Goal: Task Accomplishment & Management: Use online tool/utility

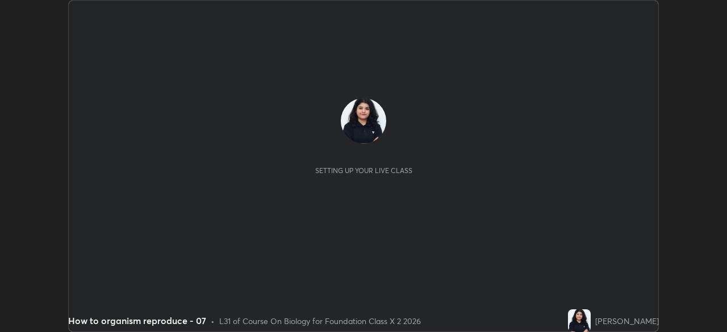
scroll to position [332, 726]
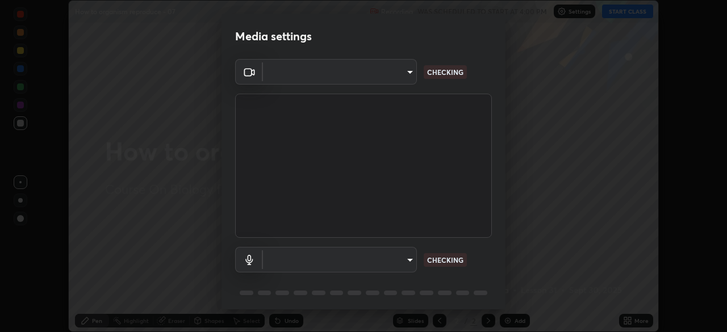
type input "028e6636b9c1bc203e9b8b979946ed412555754adccde9980a10a4eaffcc1ffb"
type input "communications"
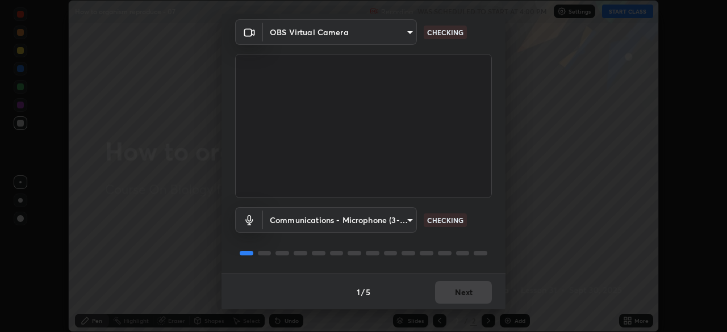
scroll to position [40, 0]
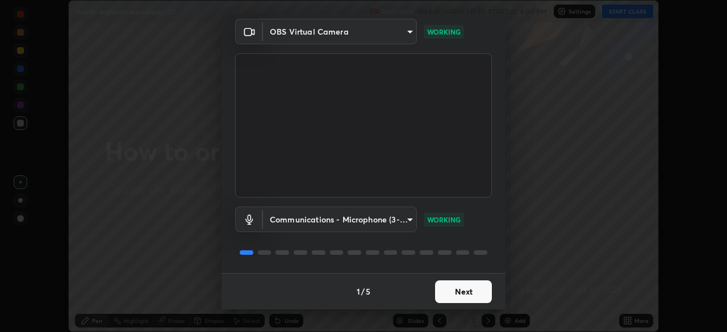
click at [453, 293] on button "Next" at bounding box center [463, 291] width 57 height 23
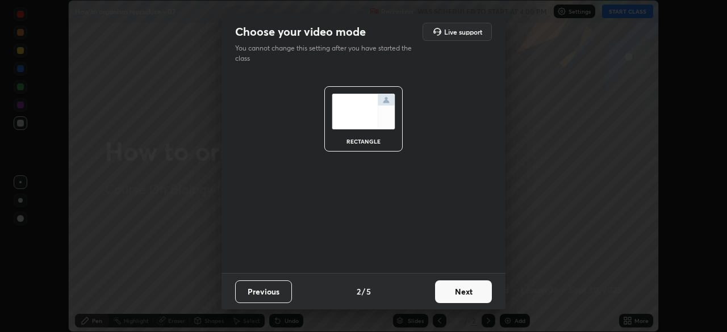
scroll to position [0, 0]
click at [454, 292] on button "Next" at bounding box center [463, 291] width 57 height 23
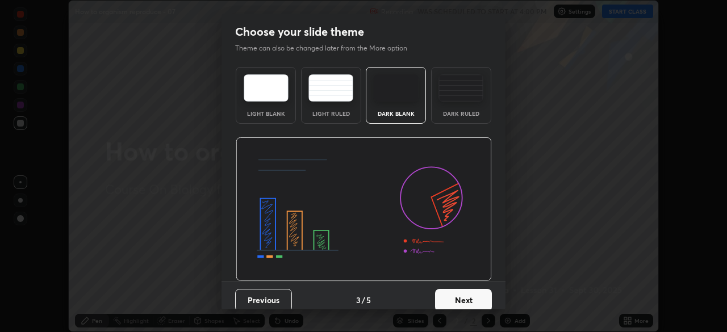
click at [445, 300] on button "Next" at bounding box center [463, 300] width 57 height 23
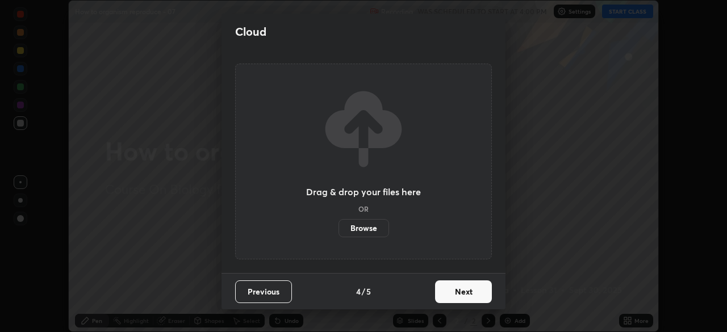
click at [368, 224] on label "Browse" at bounding box center [363, 228] width 51 height 18
click at [338, 224] on input "Browse" at bounding box center [338, 228] width 0 height 18
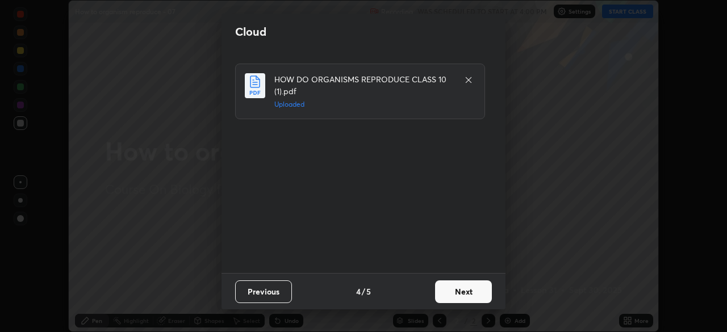
click at [456, 292] on button "Next" at bounding box center [463, 291] width 57 height 23
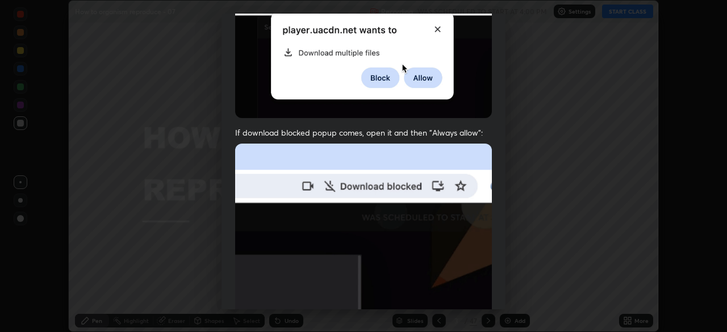
scroll to position [272, 0]
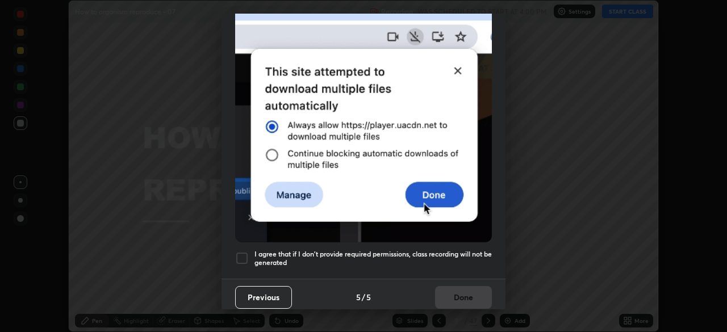
click at [246, 252] on div at bounding box center [242, 259] width 14 height 14
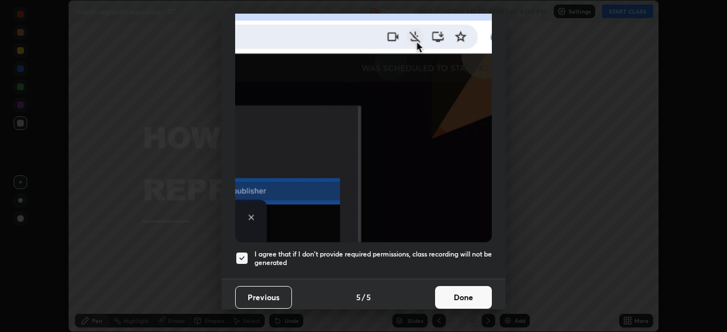
click at [453, 299] on button "Done" at bounding box center [463, 297] width 57 height 23
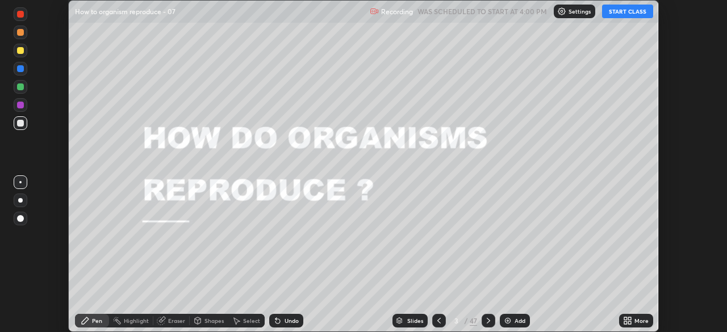
click at [617, 13] on button "START CLASS" at bounding box center [627, 12] width 51 height 14
click at [405, 317] on div "Slides" at bounding box center [409, 321] width 35 height 14
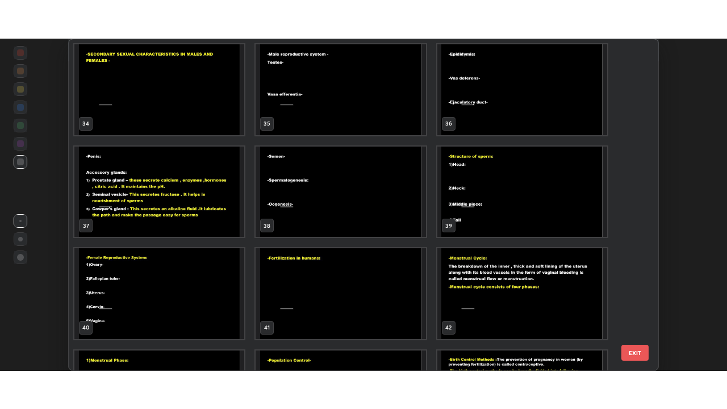
scroll to position [1133, 0]
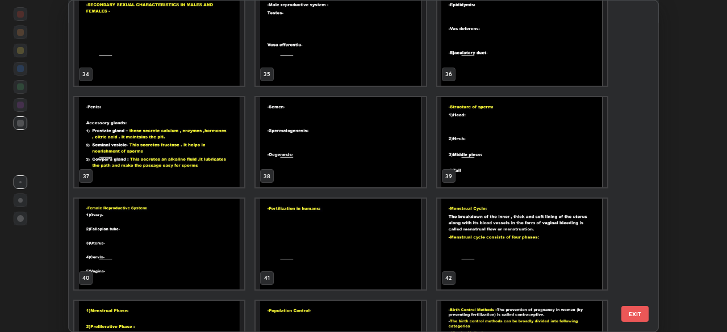
click at [474, 169] on img "grid" at bounding box center [522, 142] width 170 height 91
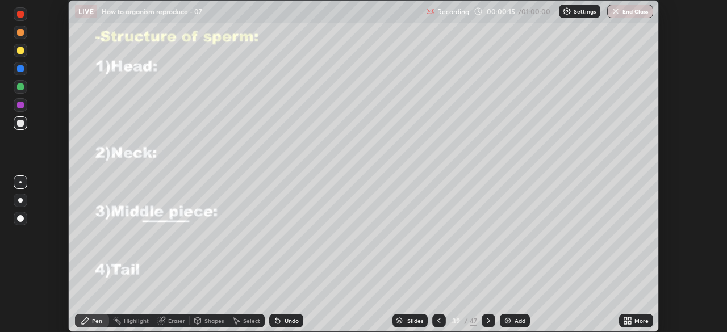
click at [631, 321] on icon at bounding box center [629, 322] width 3 height 3
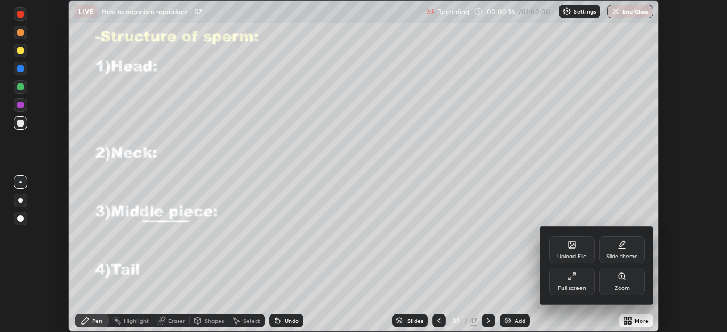
click at [575, 284] on div "Full screen" at bounding box center [571, 281] width 45 height 27
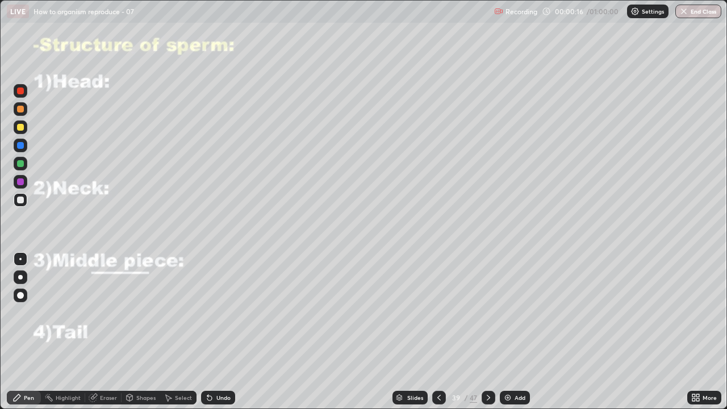
scroll to position [409, 727]
click at [18, 203] on div at bounding box center [21, 200] width 14 height 14
click at [19, 127] on div at bounding box center [20, 127] width 7 height 7
click at [19, 180] on div at bounding box center [20, 181] width 7 height 7
click at [19, 143] on div at bounding box center [20, 145] width 7 height 7
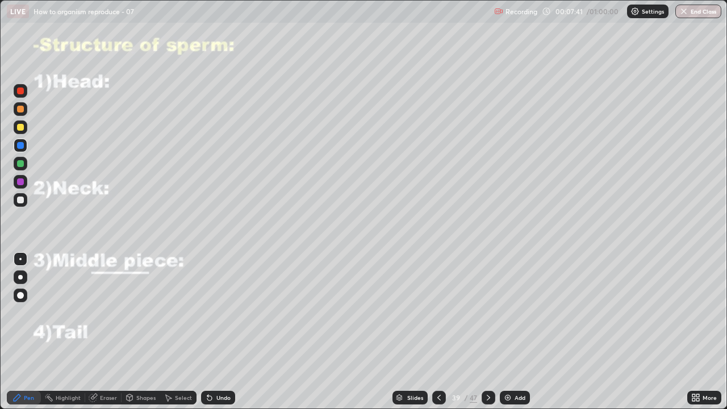
click at [19, 164] on div at bounding box center [20, 163] width 7 height 7
click at [20, 126] on div at bounding box center [20, 127] width 7 height 7
click at [22, 162] on div at bounding box center [20, 163] width 7 height 7
click at [22, 197] on div at bounding box center [20, 199] width 7 height 7
click at [216, 332] on div "Undo" at bounding box center [223, 398] width 14 height 6
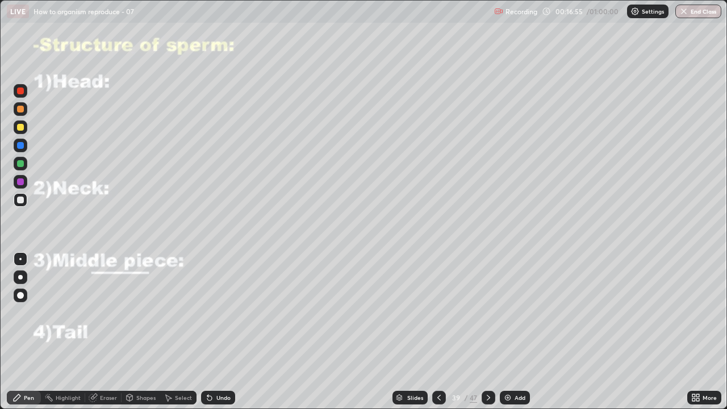
click at [489, 332] on div at bounding box center [488, 398] width 14 height 14
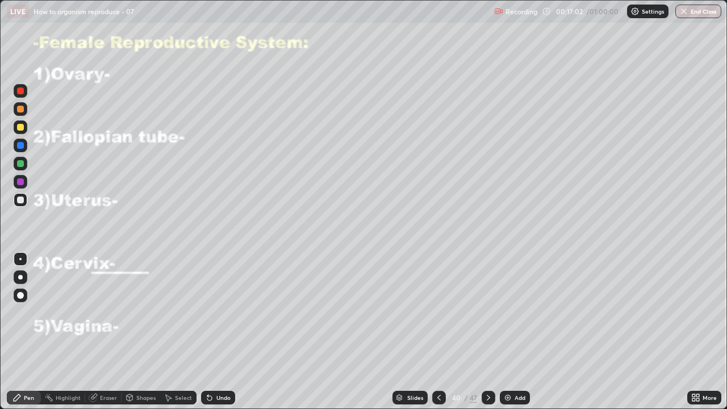
click at [21, 199] on div at bounding box center [20, 199] width 7 height 7
click at [232, 332] on div "Undo" at bounding box center [218, 398] width 34 height 14
click at [229, 332] on div "Undo" at bounding box center [218, 398] width 34 height 14
click at [19, 179] on div at bounding box center [20, 181] width 7 height 7
click at [22, 125] on div at bounding box center [20, 127] width 7 height 7
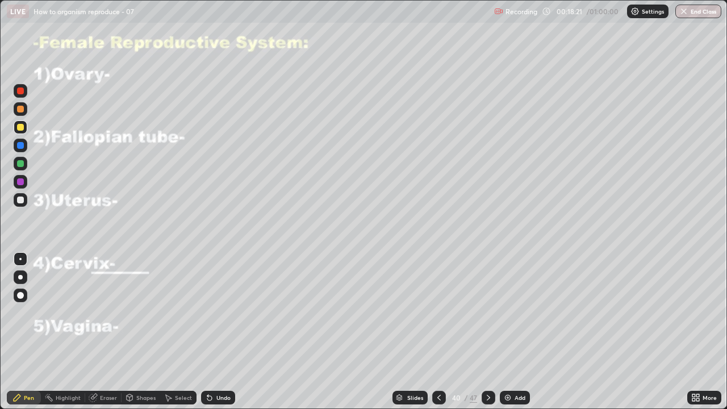
click at [104, 332] on div "Eraser" at bounding box center [103, 398] width 36 height 14
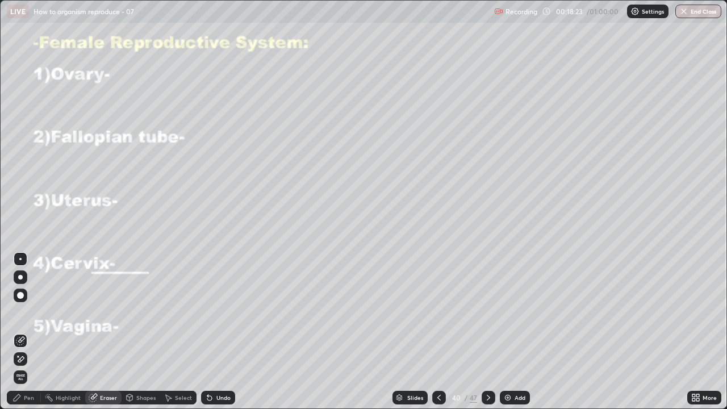
click at [20, 332] on icon at bounding box center [16, 397] width 9 height 9
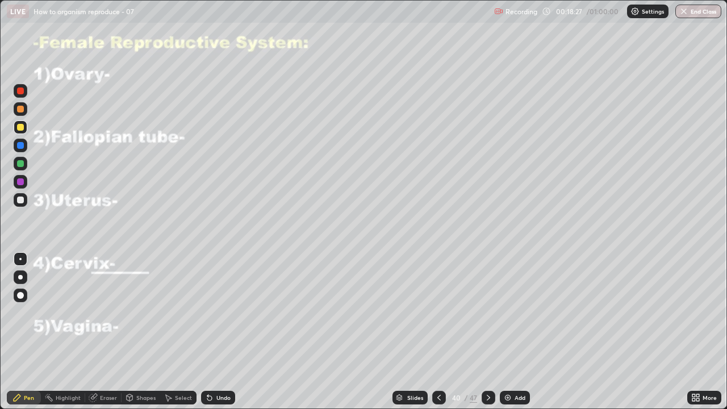
click at [23, 196] on div at bounding box center [21, 200] width 14 height 14
click at [16, 161] on div at bounding box center [21, 164] width 14 height 14
click at [24, 179] on div at bounding box center [21, 182] width 14 height 14
click at [22, 127] on div at bounding box center [20, 127] width 7 height 7
click at [219, 332] on div "Undo" at bounding box center [218, 398] width 34 height 14
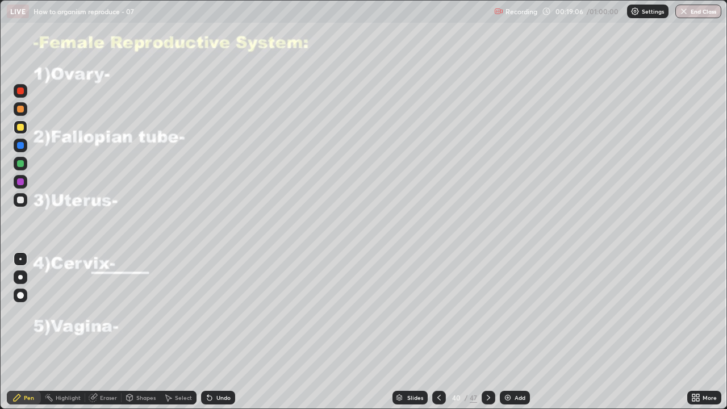
click at [213, 332] on div "Undo" at bounding box center [218, 398] width 34 height 14
click at [22, 161] on div at bounding box center [20, 163] width 7 height 7
click at [23, 198] on div at bounding box center [20, 199] width 7 height 7
click at [20, 161] on div at bounding box center [20, 163] width 7 height 7
click at [23, 174] on div at bounding box center [21, 182] width 14 height 18
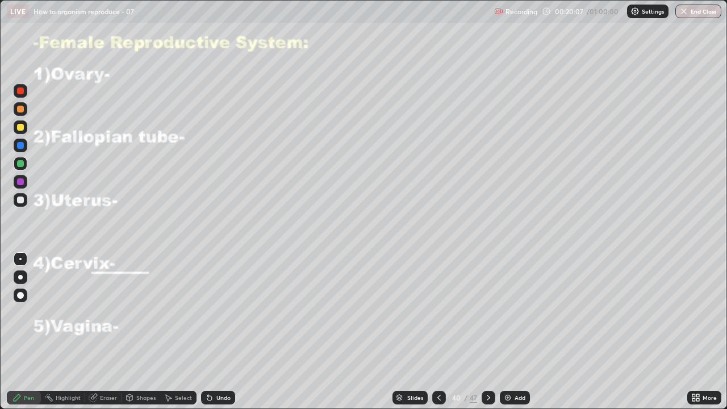
click at [21, 170] on div at bounding box center [21, 164] width 14 height 14
click at [24, 181] on div at bounding box center [21, 182] width 14 height 14
click at [218, 332] on div "Undo" at bounding box center [223, 398] width 14 height 6
click at [22, 87] on div at bounding box center [21, 91] width 14 height 14
click at [20, 162] on div at bounding box center [20, 163] width 7 height 7
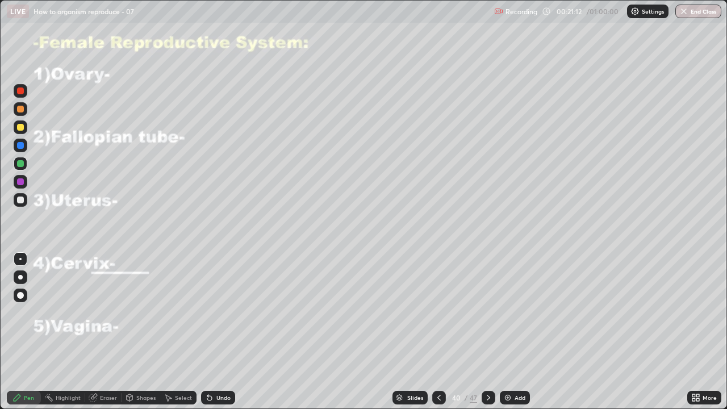
click at [227, 332] on div "Undo" at bounding box center [223, 398] width 14 height 6
click at [21, 177] on div at bounding box center [21, 182] width 14 height 14
click at [222, 332] on div "Undo" at bounding box center [218, 398] width 34 height 14
click at [220, 332] on div "Undo" at bounding box center [218, 398] width 34 height 14
click at [215, 332] on div "Undo" at bounding box center [218, 398] width 34 height 14
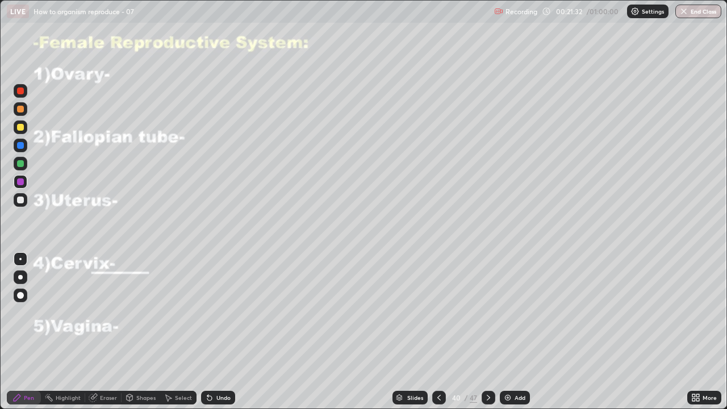
click at [215, 332] on div "Undo" at bounding box center [218, 398] width 34 height 14
click at [211, 332] on div "Undo" at bounding box center [218, 398] width 34 height 14
click at [210, 332] on div "Undo" at bounding box center [218, 398] width 34 height 14
click at [208, 332] on icon at bounding box center [209, 397] width 9 height 9
click at [21, 162] on div at bounding box center [20, 163] width 7 height 7
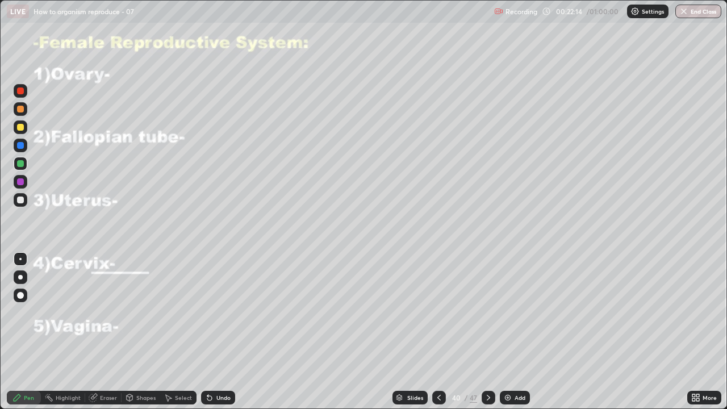
click at [104, 332] on div "Eraser" at bounding box center [108, 398] width 17 height 6
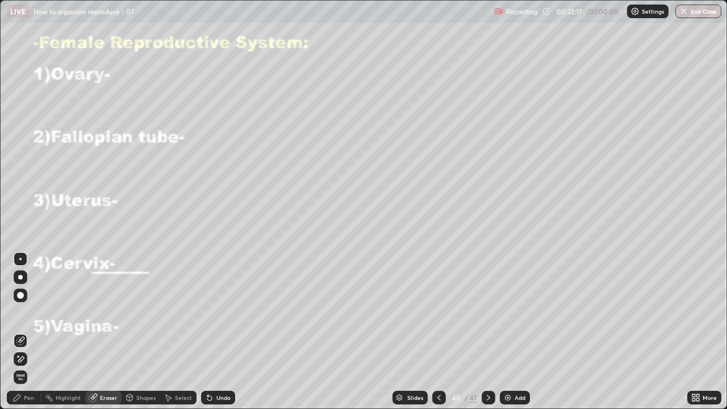
click at [20, 332] on icon at bounding box center [16, 397] width 9 height 9
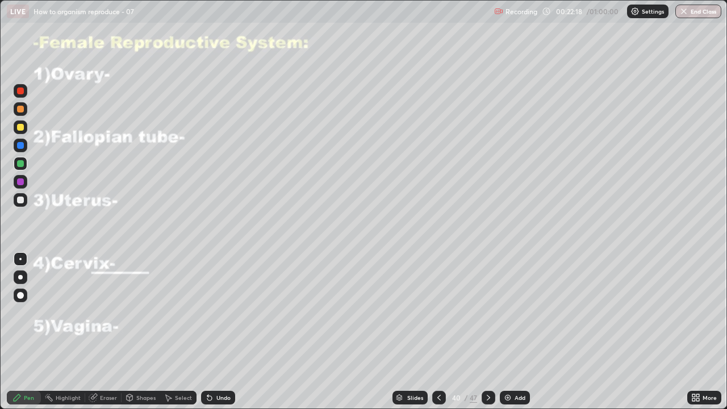
click at [24, 179] on div at bounding box center [21, 182] width 14 height 14
click at [216, 332] on div "Undo" at bounding box center [223, 398] width 14 height 6
click at [212, 332] on div "Undo" at bounding box center [218, 398] width 34 height 14
click at [216, 332] on div "Undo" at bounding box center [223, 398] width 14 height 6
click at [221, 332] on div "Undo" at bounding box center [223, 398] width 14 height 6
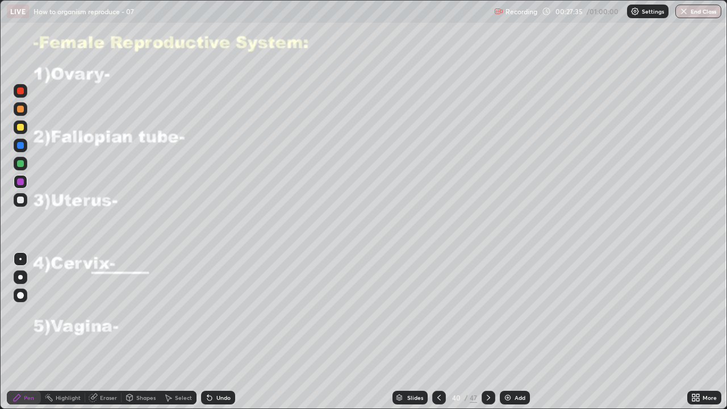
click at [218, 332] on div "Undo" at bounding box center [218, 398] width 34 height 14
click at [216, 332] on div "Undo" at bounding box center [223, 398] width 14 height 6
click at [17, 106] on div at bounding box center [21, 109] width 14 height 14
click at [216, 332] on div "Undo" at bounding box center [218, 398] width 34 height 14
click at [19, 161] on div at bounding box center [20, 163] width 7 height 7
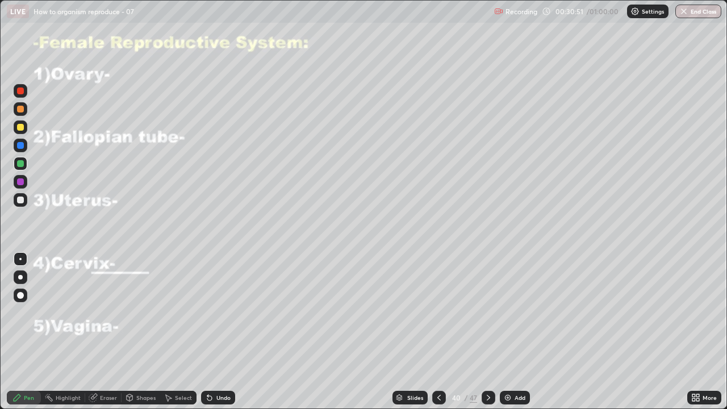
click at [207, 332] on icon at bounding box center [209, 398] width 5 height 5
click at [208, 332] on icon at bounding box center [209, 398] width 5 height 5
click at [210, 332] on div "Undo" at bounding box center [218, 398] width 34 height 14
click at [20, 198] on div at bounding box center [20, 199] width 7 height 7
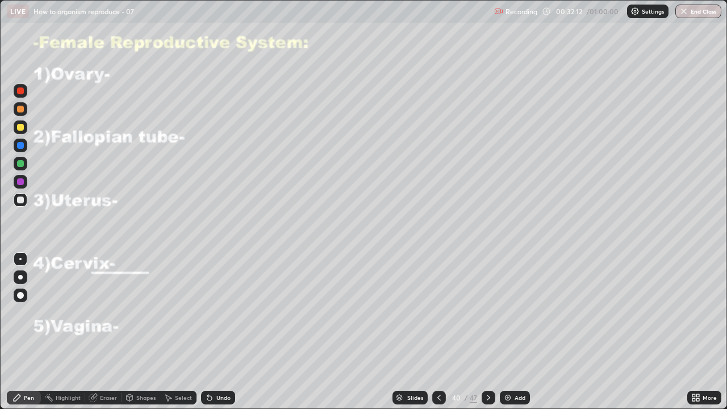
click at [213, 332] on div "Undo" at bounding box center [218, 398] width 34 height 14
click at [217, 332] on div "Undo" at bounding box center [223, 398] width 14 height 6
click at [218, 332] on div "Undo" at bounding box center [223, 398] width 14 height 6
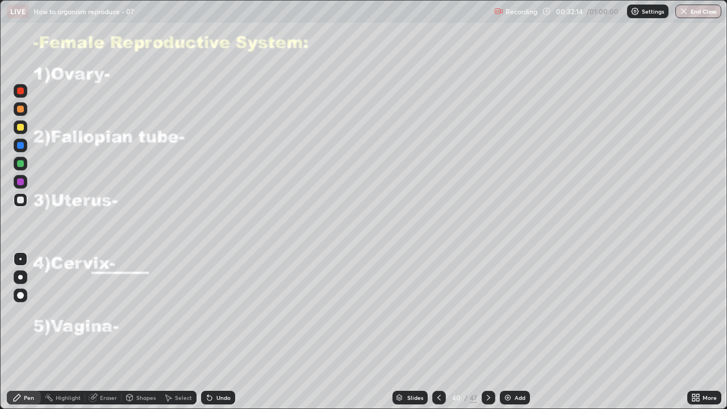
click at [218, 332] on div "Undo" at bounding box center [223, 398] width 14 height 6
click at [219, 332] on div "Undo" at bounding box center [223, 398] width 14 height 6
click at [218, 332] on div "Undo" at bounding box center [218, 398] width 34 height 14
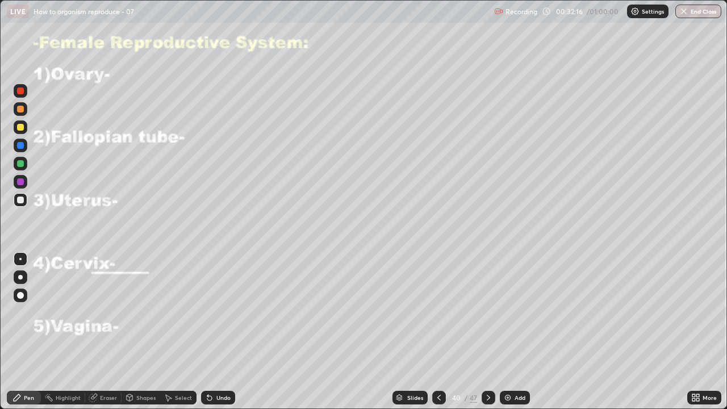
click at [217, 332] on div "Undo" at bounding box center [218, 398] width 34 height 14
click at [217, 332] on div "Undo" at bounding box center [215, 397] width 39 height 23
click at [219, 332] on div "Undo" at bounding box center [218, 398] width 34 height 14
click at [19, 180] on div at bounding box center [20, 181] width 7 height 7
click at [20, 161] on div at bounding box center [20, 163] width 7 height 7
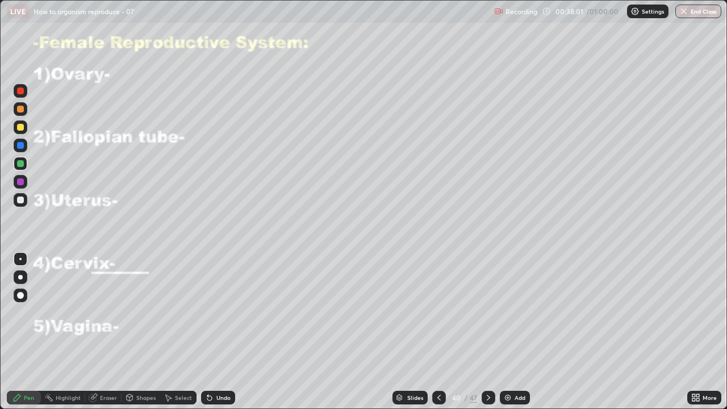
click at [482, 332] on div at bounding box center [488, 398] width 14 height 14
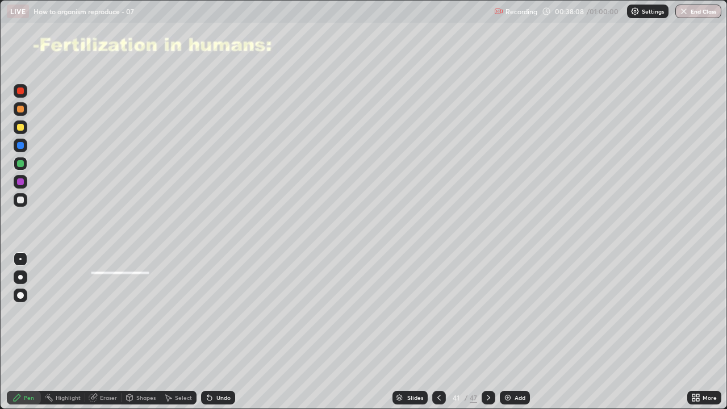
click at [18, 161] on div at bounding box center [20, 163] width 7 height 7
click at [22, 125] on div at bounding box center [20, 127] width 7 height 7
click at [20, 126] on div at bounding box center [20, 127] width 7 height 7
click at [20, 144] on div at bounding box center [20, 145] width 7 height 7
click at [22, 162] on div at bounding box center [20, 163] width 7 height 7
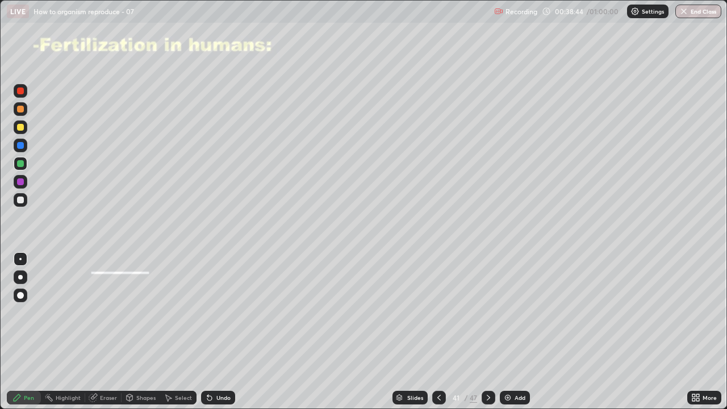
click at [16, 124] on div at bounding box center [21, 127] width 14 height 14
click at [20, 181] on div at bounding box center [20, 181] width 7 height 7
click at [436, 332] on icon at bounding box center [438, 397] width 9 height 9
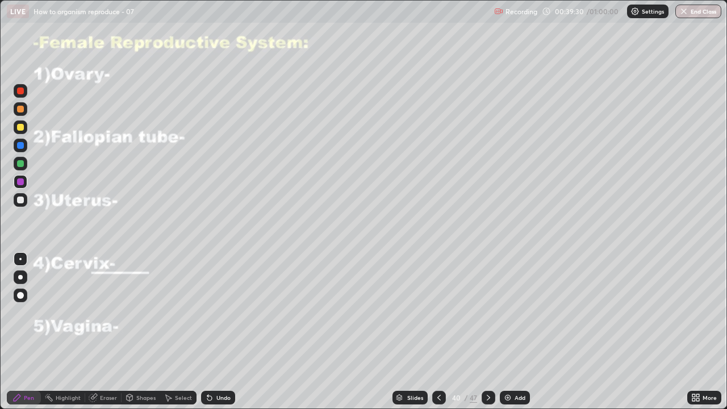
click at [487, 332] on icon at bounding box center [488, 397] width 9 height 9
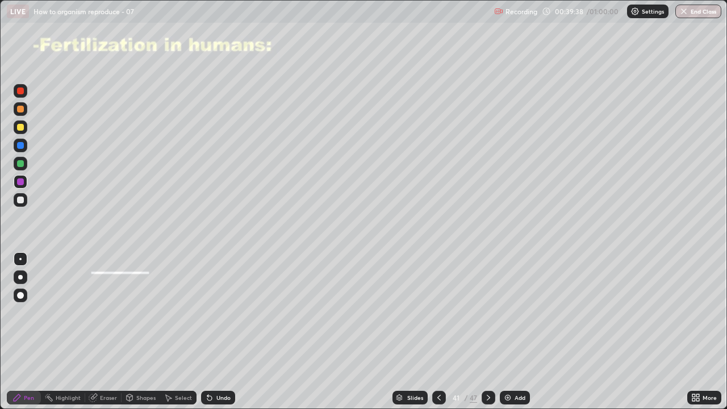
click at [18, 196] on div at bounding box center [21, 200] width 14 height 14
click at [15, 180] on div at bounding box center [21, 182] width 14 height 14
click at [22, 127] on div at bounding box center [20, 127] width 7 height 7
click at [101, 332] on div "Eraser" at bounding box center [108, 398] width 17 height 6
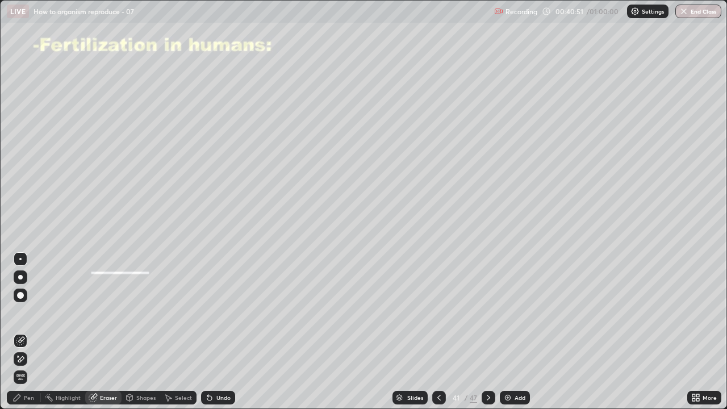
click at [16, 332] on icon at bounding box center [16, 397] width 9 height 9
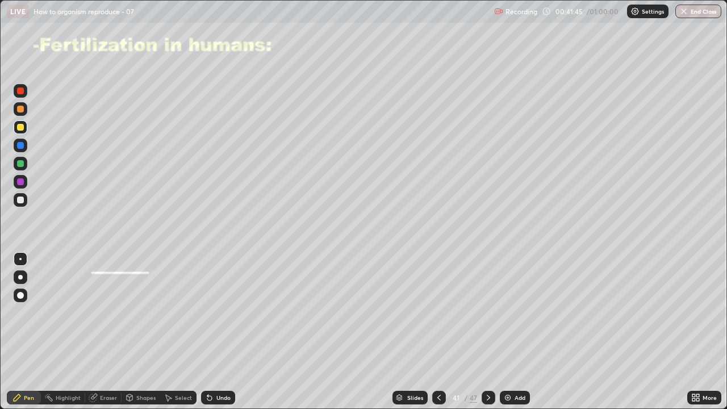
click at [108, 332] on div "Eraser" at bounding box center [108, 398] width 17 height 6
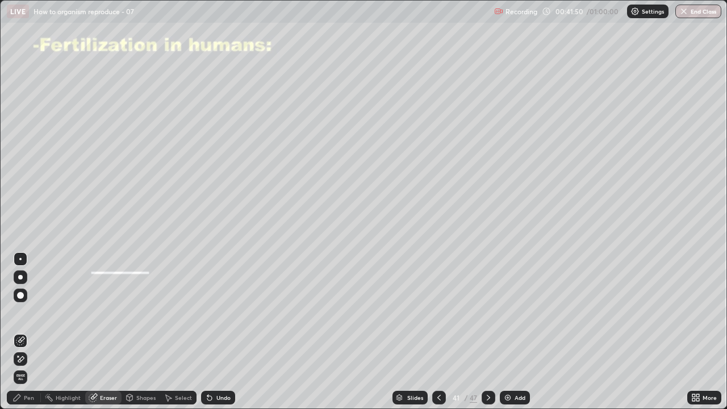
click at [103, 332] on div "Eraser" at bounding box center [108, 398] width 17 height 6
click at [32, 332] on div "Pen" at bounding box center [29, 398] width 10 height 6
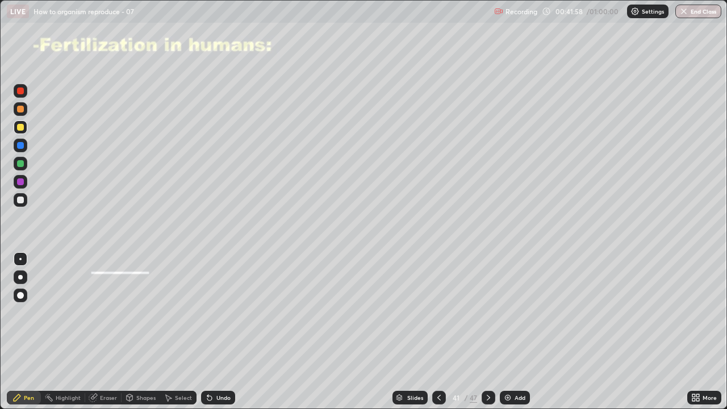
click at [23, 168] on div at bounding box center [21, 164] width 14 height 14
click at [30, 332] on div "Pen" at bounding box center [29, 398] width 10 height 6
click at [20, 181] on div at bounding box center [20, 181] width 7 height 7
click at [21, 126] on div at bounding box center [20, 127] width 7 height 7
click at [211, 332] on icon at bounding box center [209, 397] width 9 height 9
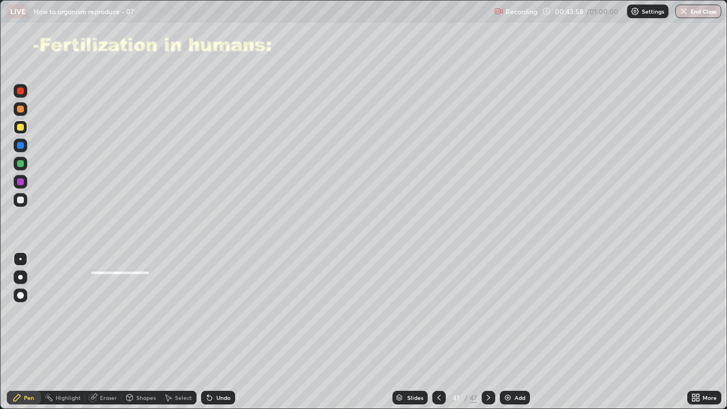
click at [211, 332] on icon at bounding box center [209, 397] width 9 height 9
click at [208, 332] on icon at bounding box center [209, 398] width 5 height 5
click at [205, 332] on icon at bounding box center [209, 397] width 9 height 9
click at [200, 332] on div "Undo" at bounding box center [215, 397] width 39 height 23
click at [20, 177] on div at bounding box center [21, 182] width 14 height 14
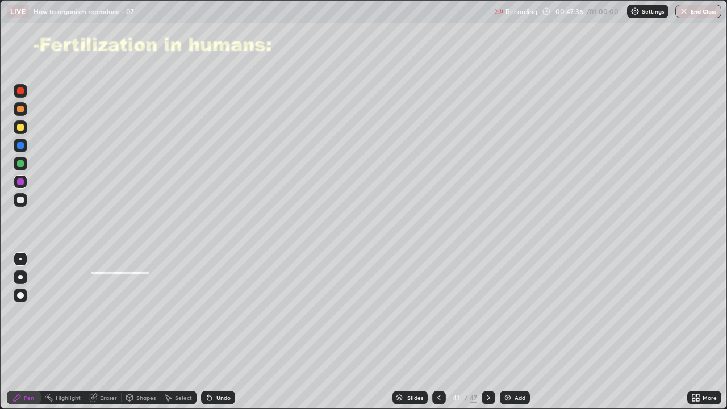
click at [399, 332] on icon at bounding box center [399, 396] width 6 height 3
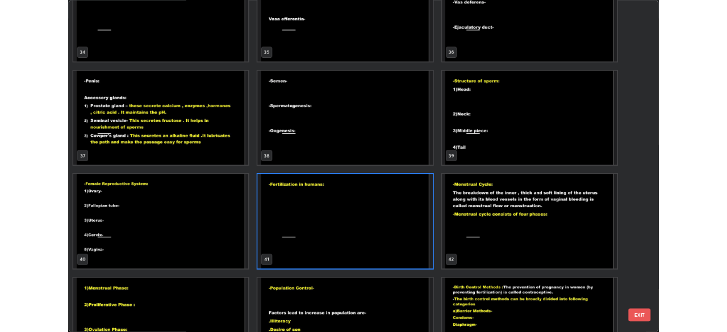
scroll to position [1481, 0]
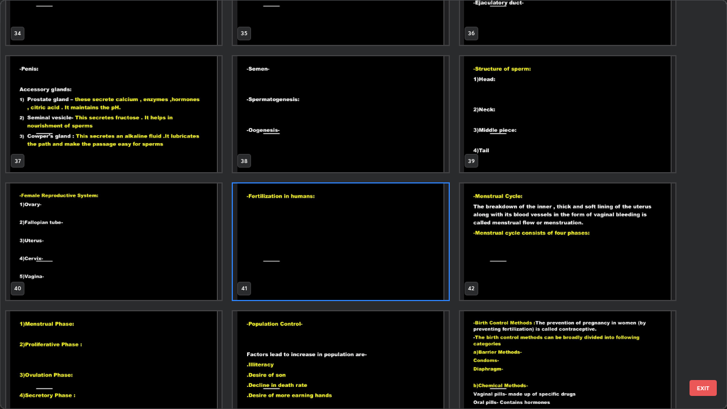
click at [487, 271] on img "grid" at bounding box center [567, 241] width 215 height 116
click at [492, 268] on img "grid" at bounding box center [567, 241] width 215 height 116
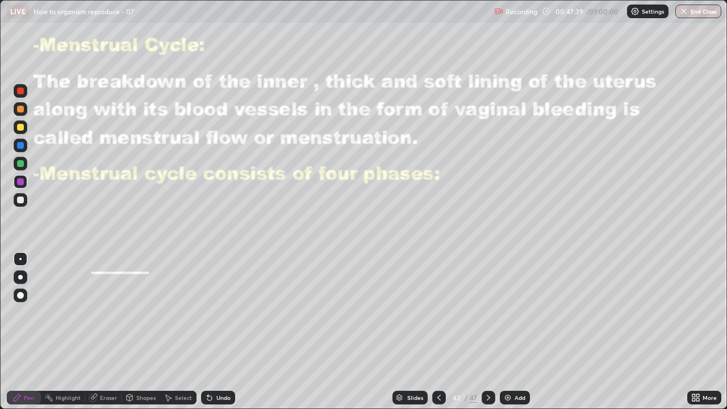
click at [494, 266] on img "grid" at bounding box center [567, 241] width 215 height 116
click at [208, 332] on icon at bounding box center [209, 398] width 5 height 5
click at [213, 332] on div "Undo" at bounding box center [218, 398] width 34 height 14
click at [21, 198] on div at bounding box center [20, 199] width 7 height 7
click at [487, 332] on icon at bounding box center [488, 397] width 9 height 9
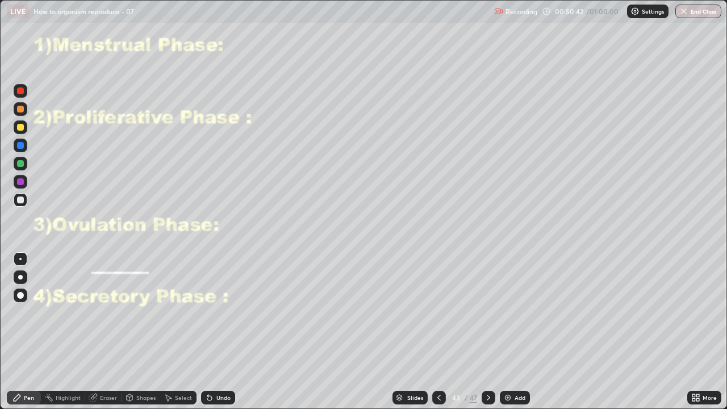
click at [438, 332] on icon at bounding box center [438, 397] width 9 height 9
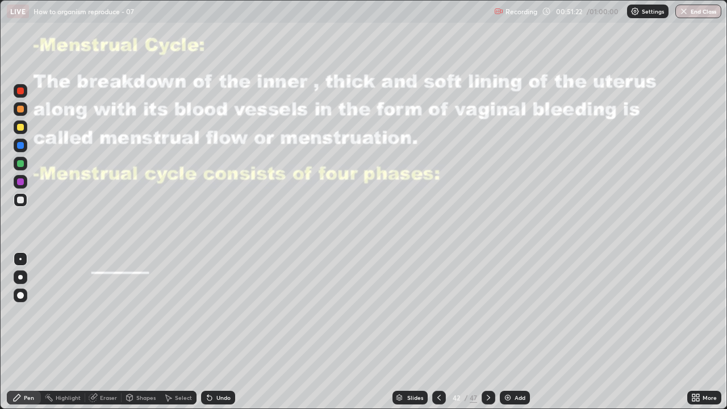
click at [134, 332] on div "Shapes" at bounding box center [141, 398] width 39 height 14
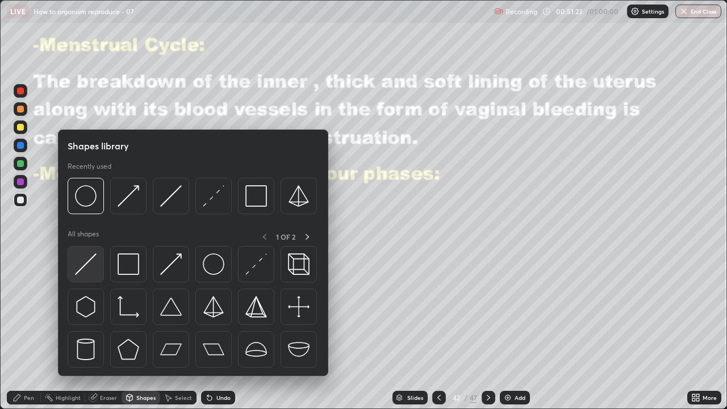
click at [78, 271] on img at bounding box center [86, 264] width 22 height 22
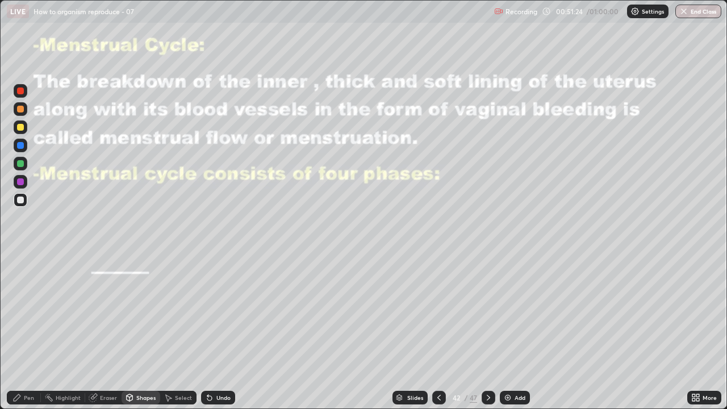
click at [19, 198] on div at bounding box center [20, 199] width 7 height 7
click at [484, 332] on icon at bounding box center [488, 397] width 9 height 9
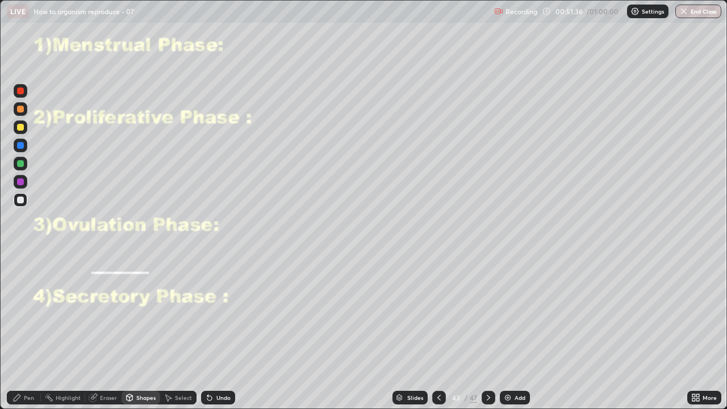
click at [432, 332] on div at bounding box center [439, 398] width 14 height 14
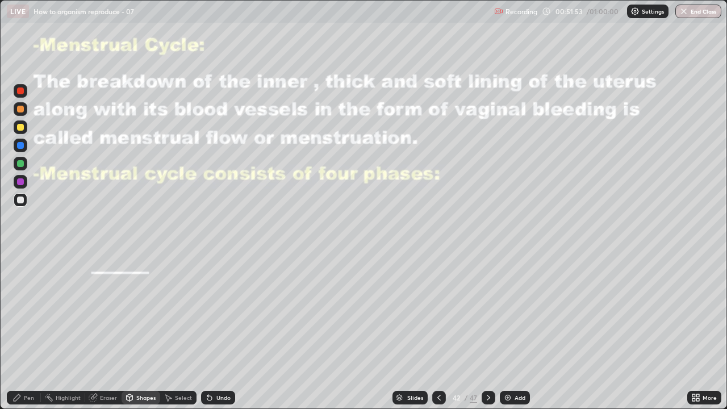
click at [487, 332] on icon at bounding box center [488, 397] width 9 height 9
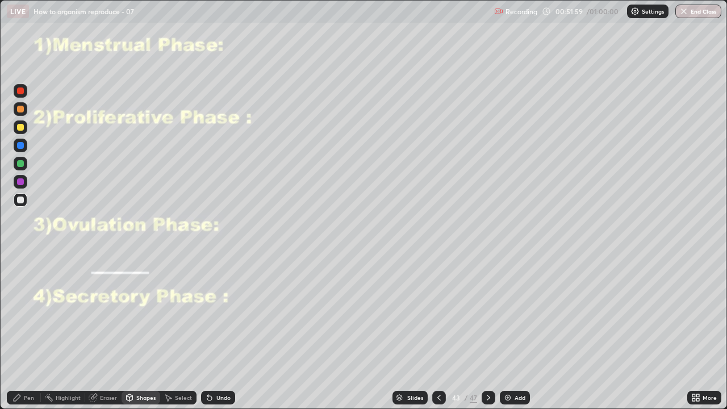
click at [222, 332] on div "Undo" at bounding box center [223, 398] width 14 height 6
click at [31, 332] on div "Pen" at bounding box center [24, 398] width 34 height 14
click at [22, 89] on div at bounding box center [20, 90] width 7 height 7
click at [212, 332] on icon at bounding box center [209, 397] width 9 height 9
click at [212, 332] on div "Undo" at bounding box center [218, 398] width 34 height 14
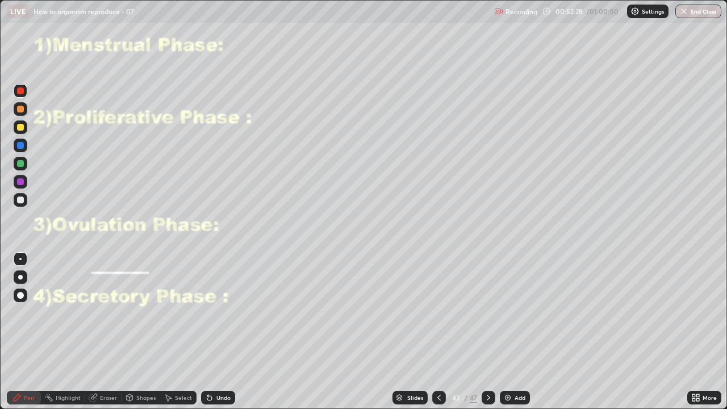
click at [212, 332] on div "Undo" at bounding box center [218, 398] width 34 height 14
click at [207, 332] on icon at bounding box center [207, 395] width 1 height 1
click at [212, 332] on div "Undo" at bounding box center [218, 398] width 34 height 14
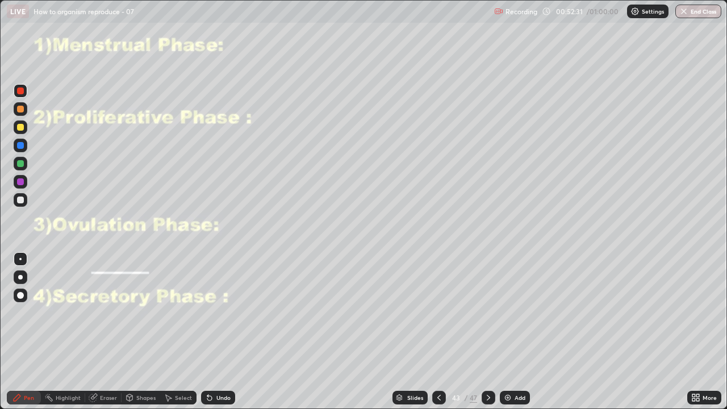
click at [212, 332] on div "Undo" at bounding box center [218, 398] width 34 height 14
click at [16, 198] on div at bounding box center [21, 200] width 14 height 14
click at [19, 87] on div at bounding box center [20, 90] width 7 height 7
click at [20, 195] on div at bounding box center [21, 200] width 14 height 14
click at [556, 332] on div "Slides 43 / 47 Add" at bounding box center [461, 397] width 452 height 23
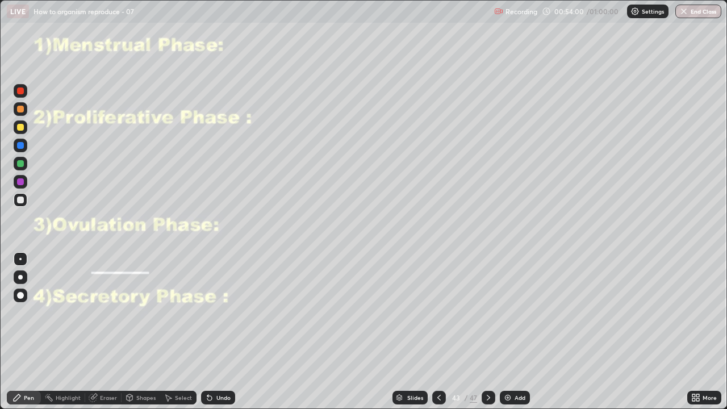
click at [567, 332] on div "Slides 43 / 47 Add" at bounding box center [461, 397] width 452 height 23
click at [573, 332] on div "Slides 43 / 47 Add" at bounding box center [461, 397] width 452 height 23
click at [569, 332] on div "Slides 43 / 47 Add" at bounding box center [461, 397] width 452 height 23
click at [577, 332] on div "Slides 43 / 47 Add" at bounding box center [461, 397] width 452 height 23
click at [585, 332] on div "Slides 43 / 47 Add" at bounding box center [461, 397] width 452 height 23
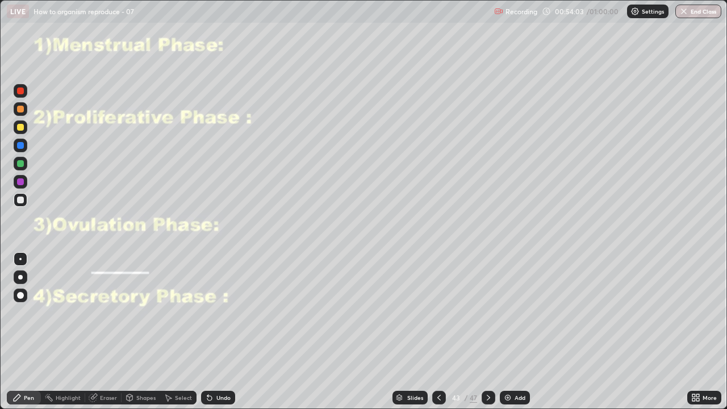
click at [584, 332] on div "Slides 43 / 47 Add" at bounding box center [461, 397] width 452 height 23
click at [596, 332] on div "Slides 43 / 47 Add" at bounding box center [461, 397] width 452 height 23
click at [598, 332] on div "Slides 43 / 47 Add" at bounding box center [461, 397] width 452 height 23
click at [612, 332] on div "Slides 43 / 47 Add" at bounding box center [461, 397] width 452 height 23
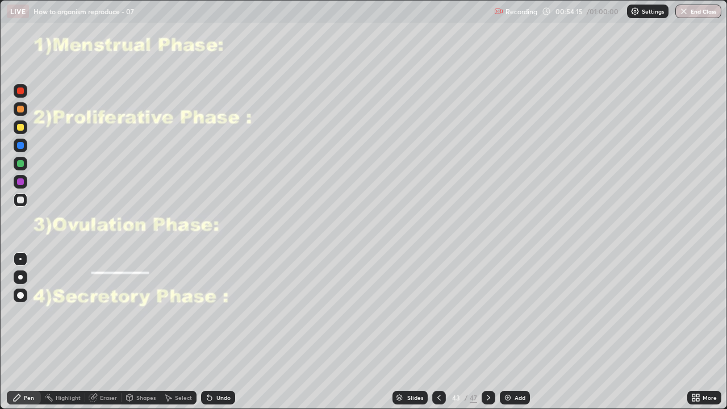
click at [22, 90] on div at bounding box center [20, 90] width 7 height 7
click at [20, 86] on div at bounding box center [21, 91] width 14 height 14
click at [634, 332] on div "Slides 43 / 47 Add" at bounding box center [461, 397] width 452 height 23
click at [659, 332] on div "Slides 43 / 47 Add" at bounding box center [461, 397] width 452 height 23
click at [668, 332] on div "Slides 43 / 47 Add" at bounding box center [461, 397] width 452 height 23
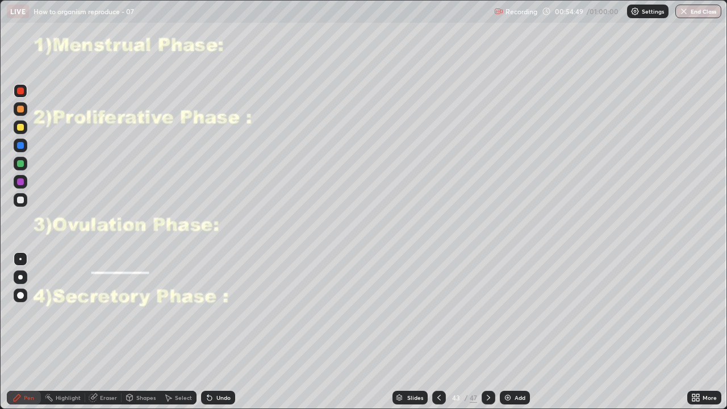
click at [17, 90] on div at bounding box center [20, 90] width 7 height 7
click at [19, 110] on div at bounding box center [20, 109] width 7 height 7
click at [143, 332] on div "Shapes" at bounding box center [141, 398] width 39 height 14
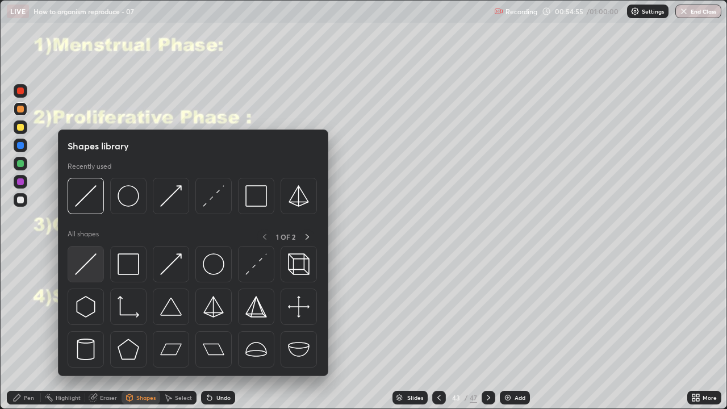
click at [85, 270] on img at bounding box center [86, 264] width 22 height 22
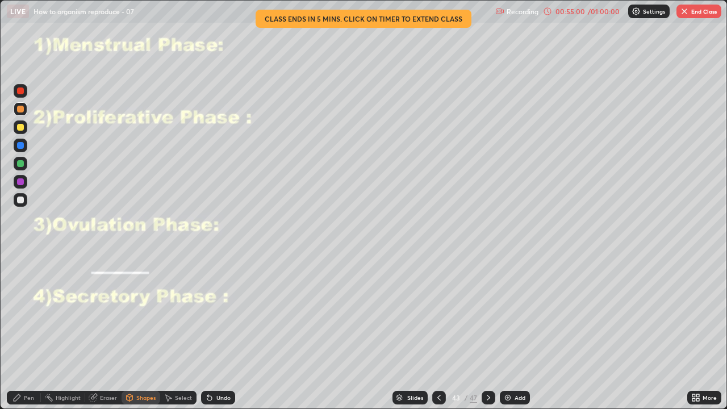
click at [22, 125] on div at bounding box center [20, 127] width 7 height 7
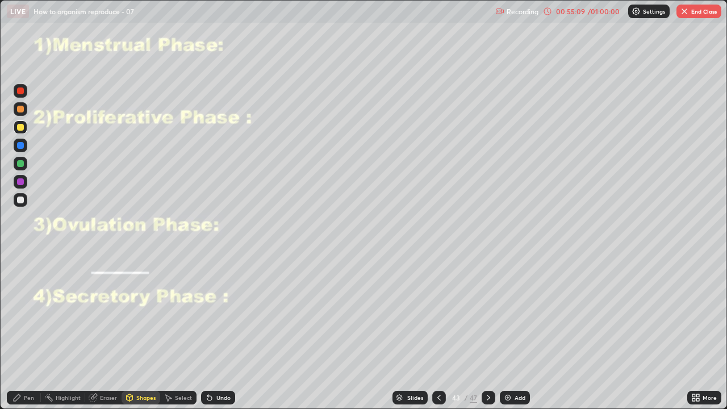
click at [20, 143] on div at bounding box center [20, 145] width 7 height 7
click at [20, 162] on div at bounding box center [20, 163] width 7 height 7
click at [224, 332] on div "Undo" at bounding box center [223, 398] width 14 height 6
click at [27, 332] on div "Pen" at bounding box center [29, 398] width 10 height 6
click at [22, 196] on div at bounding box center [21, 200] width 14 height 14
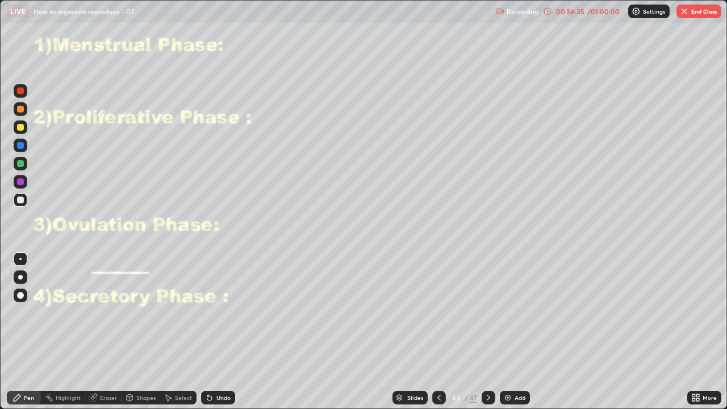
click at [20, 124] on div at bounding box center [20, 127] width 7 height 7
click at [16, 87] on div at bounding box center [21, 91] width 14 height 14
click at [19, 158] on div at bounding box center [21, 164] width 14 height 14
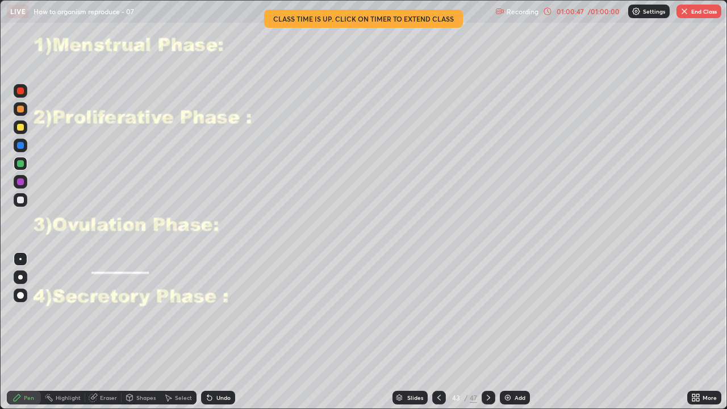
click at [21, 91] on div at bounding box center [20, 90] width 7 height 7
click at [216, 332] on div "Undo" at bounding box center [223, 398] width 14 height 6
click at [217, 332] on div "Undo" at bounding box center [223, 398] width 14 height 6
click at [220, 332] on div "Undo" at bounding box center [223, 398] width 14 height 6
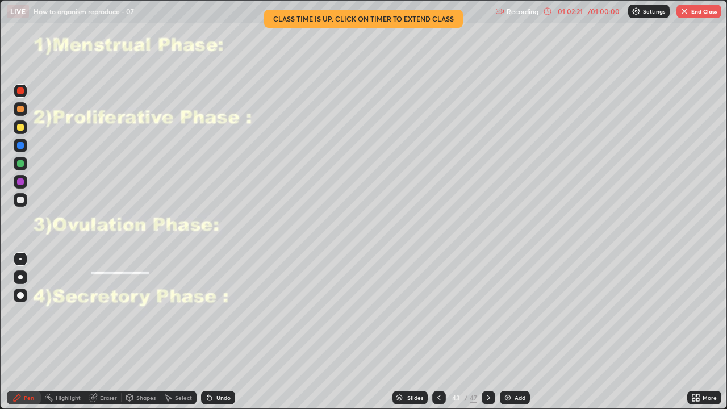
click at [216, 332] on div "Undo" at bounding box center [223, 398] width 14 height 6
click at [220, 332] on div "Undo" at bounding box center [223, 398] width 14 height 6
click at [219, 332] on div "Undo" at bounding box center [223, 398] width 14 height 6
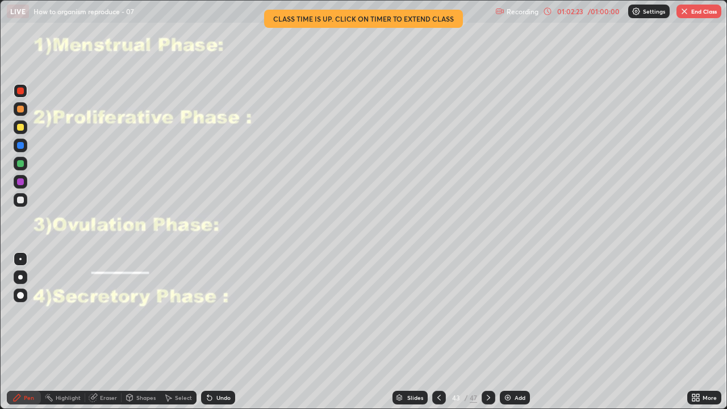
click at [216, 332] on div "Undo" at bounding box center [223, 398] width 14 height 6
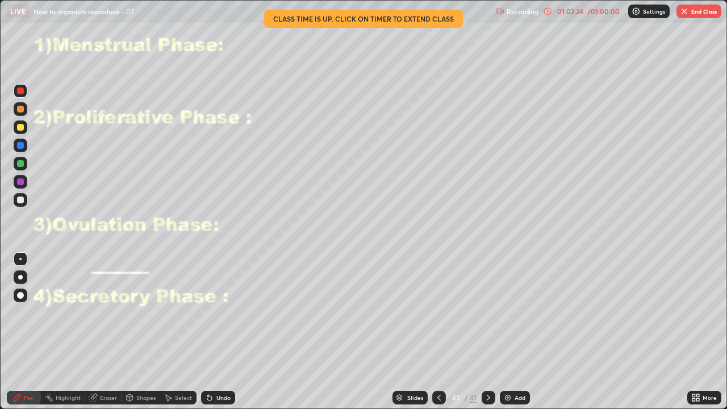
click at [216, 332] on div "Undo" at bounding box center [223, 398] width 14 height 6
click at [212, 332] on div "Undo" at bounding box center [218, 398] width 34 height 14
click at [209, 332] on icon at bounding box center [209, 398] width 5 height 5
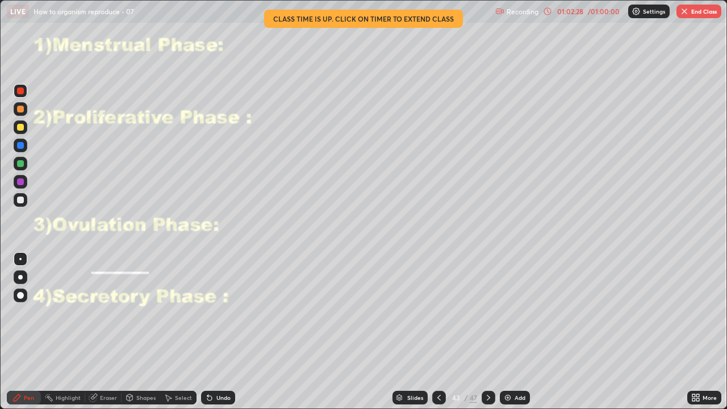
click at [18, 198] on div at bounding box center [20, 199] width 7 height 7
click at [16, 158] on div at bounding box center [21, 164] width 14 height 14
click at [229, 332] on div "Undo" at bounding box center [218, 398] width 34 height 14
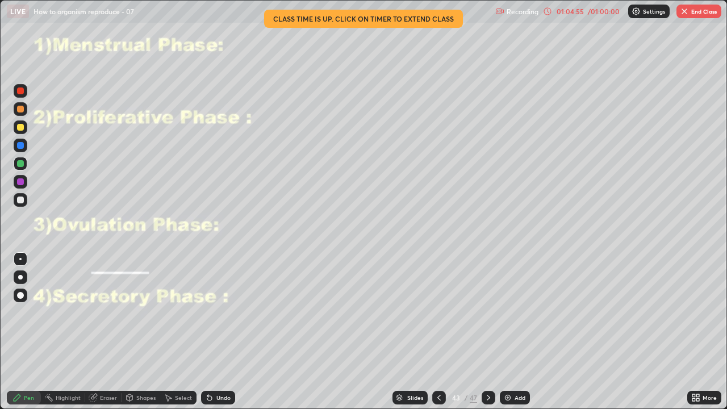
click at [227, 332] on div "Undo" at bounding box center [223, 398] width 14 height 6
click at [227, 332] on div "Undo" at bounding box center [218, 398] width 34 height 14
click at [694, 11] on button "End Class" at bounding box center [698, 12] width 45 height 14
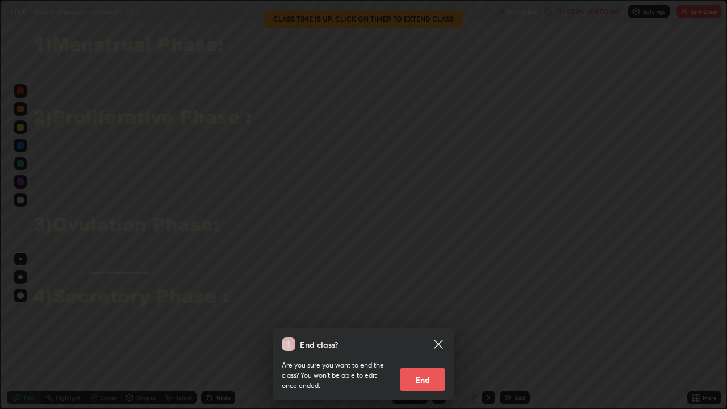
click at [438, 332] on button "End" at bounding box center [422, 379] width 45 height 23
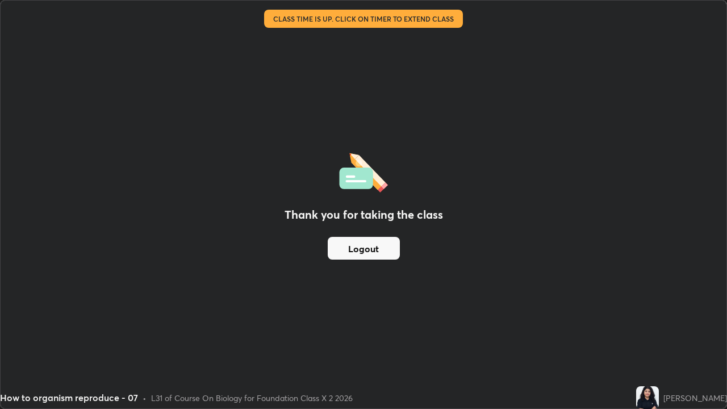
click at [386, 238] on button "Logout" at bounding box center [364, 248] width 72 height 23
click at [380, 248] on button "Logout" at bounding box center [364, 248] width 72 height 23
click at [375, 250] on button "Logout" at bounding box center [364, 248] width 72 height 23
click at [455, 227] on div "Thank you for taking the class Logout" at bounding box center [364, 205] width 726 height 408
click at [423, 259] on div "Thank you for taking the class Logout" at bounding box center [364, 205] width 726 height 408
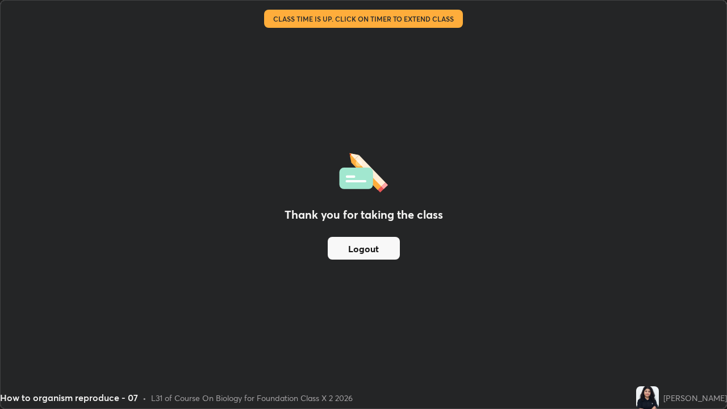
click at [423, 259] on div "Thank you for taking the class Logout" at bounding box center [364, 205] width 726 height 408
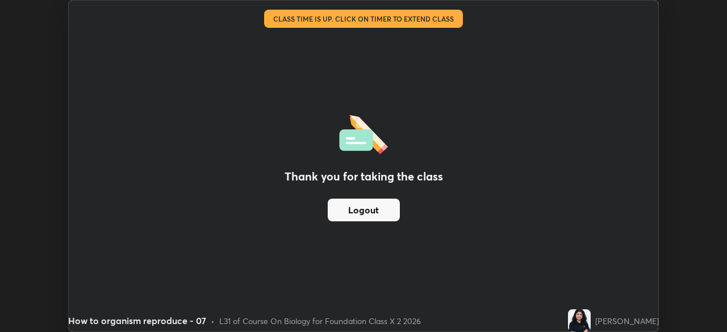
scroll to position [56448, 56054]
